Goal: Task Accomplishment & Management: Manage account settings

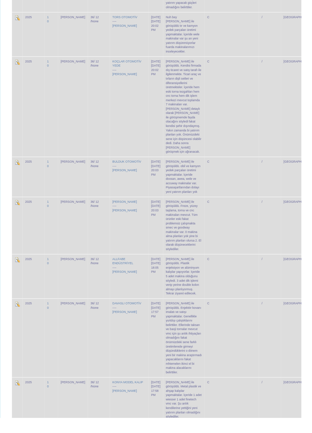
scroll to position [1958, 0]
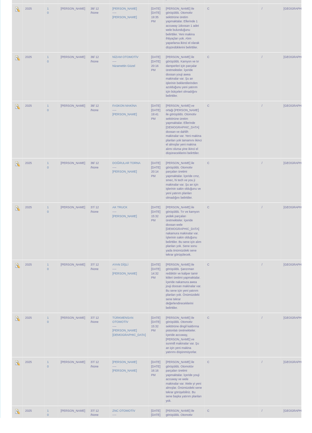
scroll to position [256, 0]
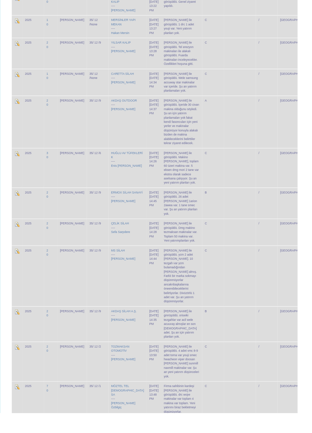
scroll to position [481, 0]
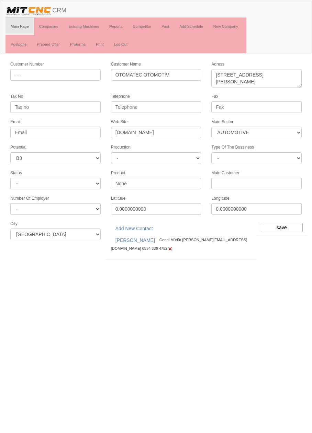
select select "370"
select select "6"
click at [285, 223] on input "save" at bounding box center [282, 228] width 42 height 10
